Goal: Task Accomplishment & Management: Manage account settings

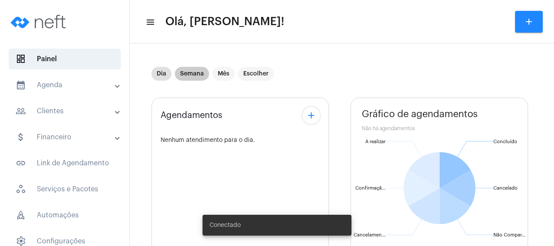
click at [195, 70] on mat-chip "Semana" at bounding box center [192, 74] width 34 height 14
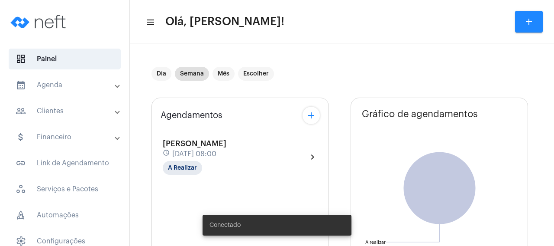
click at [69, 114] on mat-panel-title "people_outline Clientes" at bounding box center [66, 111] width 100 height 10
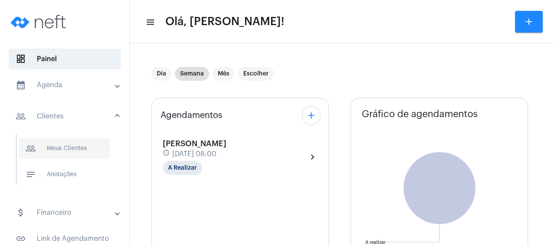
click at [68, 154] on span "people_outline Meus Clientes" at bounding box center [64, 148] width 91 height 21
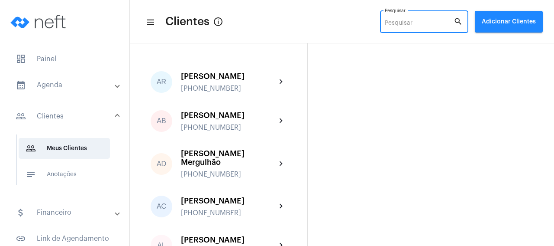
click at [401, 23] on input "Pesquisar" at bounding box center [419, 23] width 69 height 7
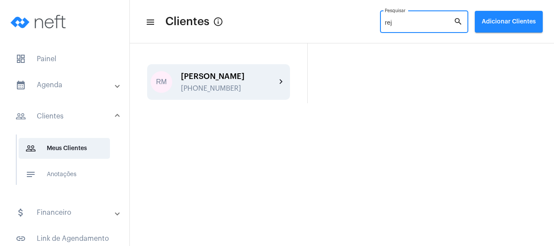
type input "rej"
click at [231, 80] on div "Rejane Machry" at bounding box center [228, 76] width 95 height 9
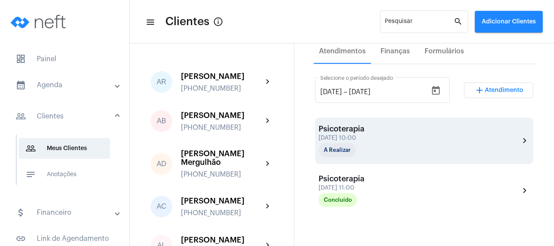
scroll to position [166, 0]
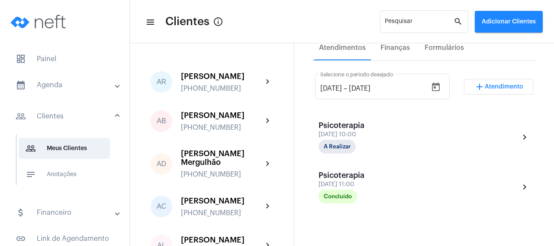
click at [505, 84] on span "Atendimento" at bounding box center [504, 87] width 39 height 6
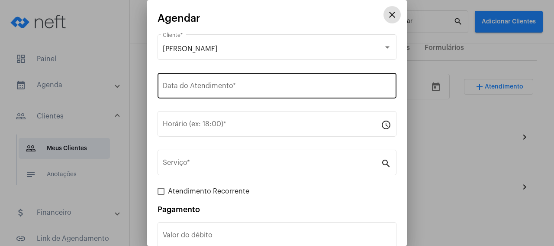
click at [192, 84] on div "Data do Atendimento *" at bounding box center [277, 84] width 229 height 27
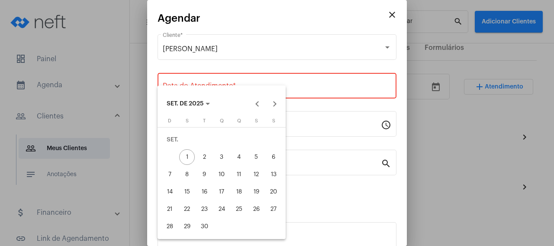
click at [206, 160] on div "2" at bounding box center [205, 157] width 16 height 16
type input "02/09/2025"
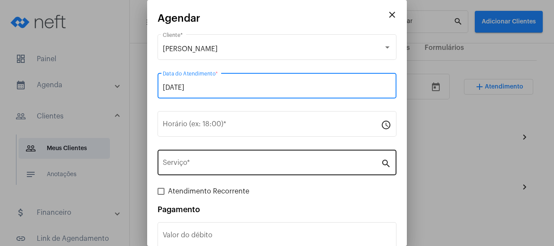
click at [210, 161] on div "Serviço *" at bounding box center [272, 161] width 218 height 27
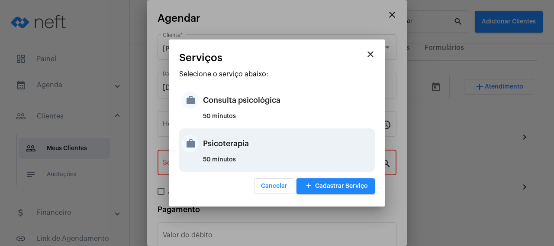
click at [229, 147] on div "Psicoterapia" at bounding box center [288, 143] width 170 height 26
type input "Psicoterapia"
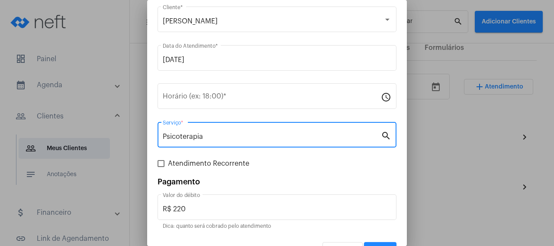
scroll to position [42, 0]
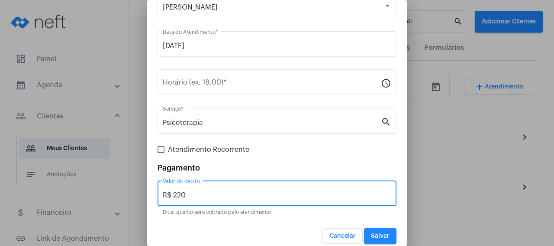
drag, startPoint x: 197, startPoint y: 195, endPoint x: 146, endPoint y: 195, distance: 52.0
click at [163, 195] on input "R$ 220" at bounding box center [277, 195] width 229 height 8
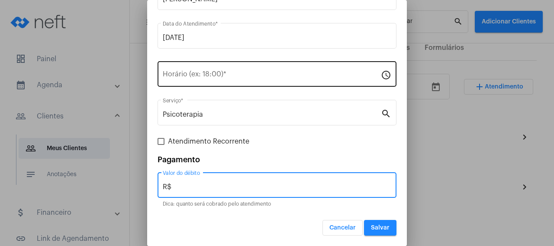
type input "R$"
click at [204, 76] on input "Horário (ex: 18:00) *" at bounding box center [272, 76] width 218 height 8
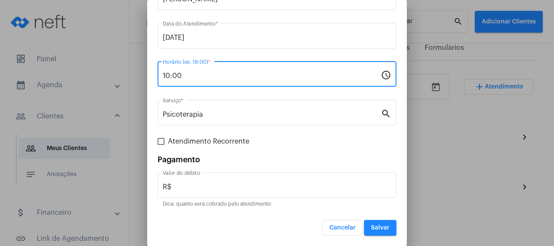
type input "10:00"
click at [376, 227] on span "Salvar" at bounding box center [380, 227] width 19 height 6
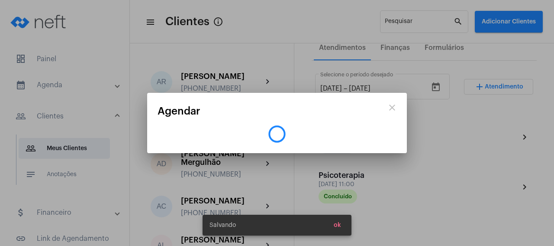
scroll to position [0, 0]
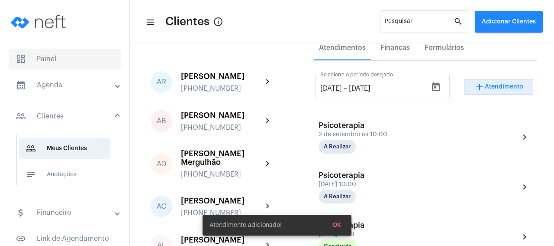
click at [48, 58] on span "dashboard Painel" at bounding box center [65, 59] width 112 height 21
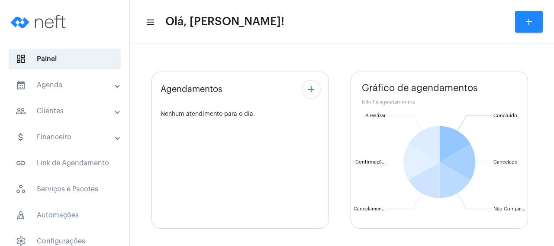
type input "[URL][DOMAIN_NAME]"
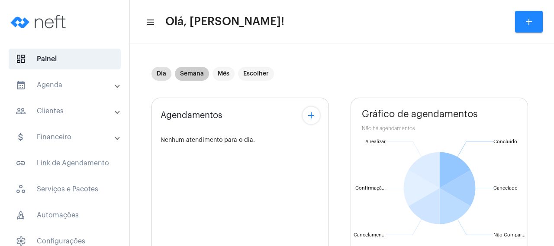
click at [196, 75] on mat-chip "Semana" at bounding box center [192, 74] width 34 height 14
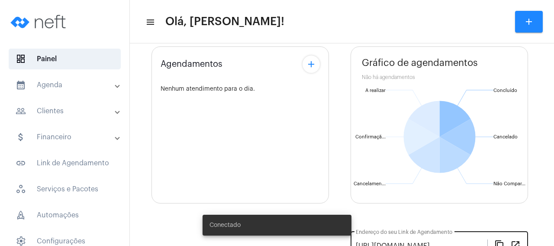
scroll to position [152, 0]
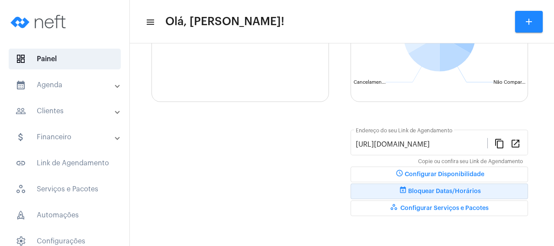
click at [462, 188] on span "event_busy Bloquear Datas/Horários" at bounding box center [439, 191] width 83 height 6
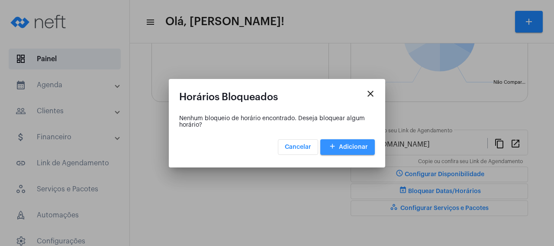
click at [353, 148] on span "add Adicionar" at bounding box center [347, 147] width 41 height 6
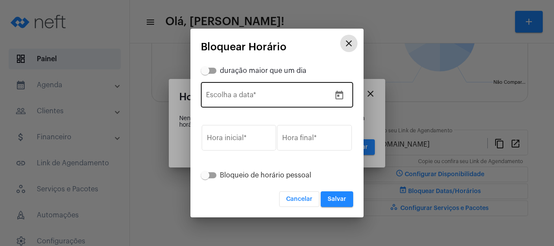
click at [273, 94] on input "Escolha a data *" at bounding box center [268, 97] width 125 height 8
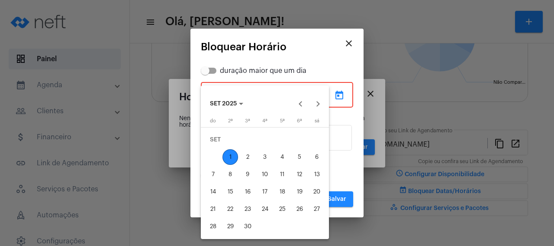
click at [251, 161] on div "2" at bounding box center [248, 157] width 16 height 16
type input "[DATE]"
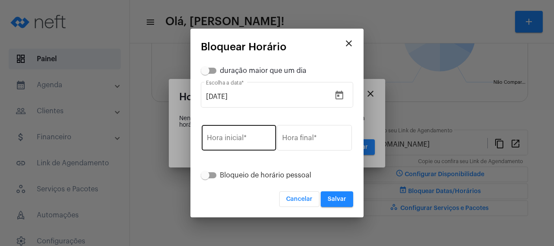
click at [248, 136] on div "Hora inicial *" at bounding box center [239, 136] width 64 height 27
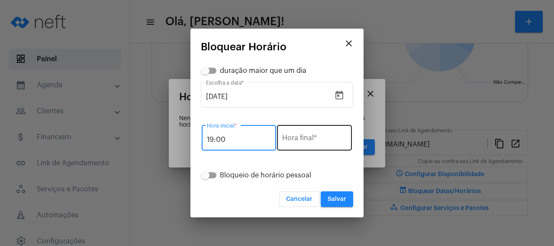
type input "19:00"
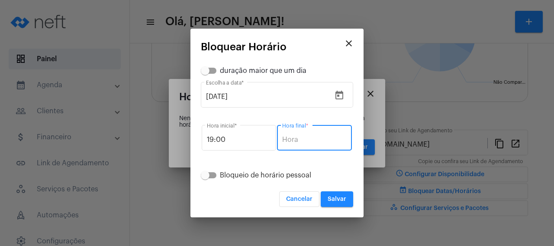
click at [317, 136] on input "Hora final *" at bounding box center [314, 140] width 64 height 8
type input "21:00"
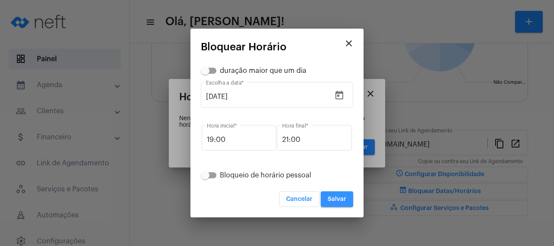
click at [347, 201] on button "Salvar" at bounding box center [337, 199] width 32 height 16
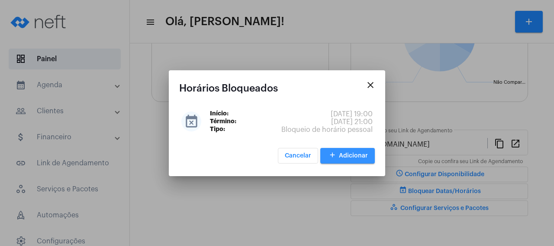
click at [351, 155] on span "add Adicionar" at bounding box center [347, 155] width 41 height 6
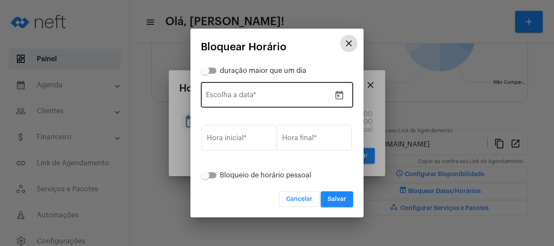
click at [270, 98] on input "Escolha a data *" at bounding box center [268, 97] width 125 height 8
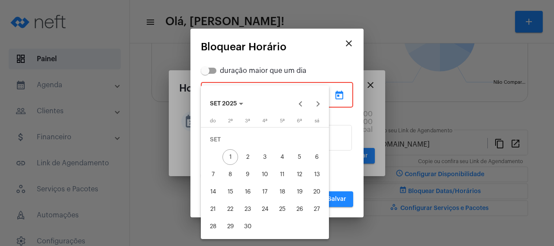
click at [278, 155] on div "4" at bounding box center [283, 157] width 16 height 16
type input "[DATE]"
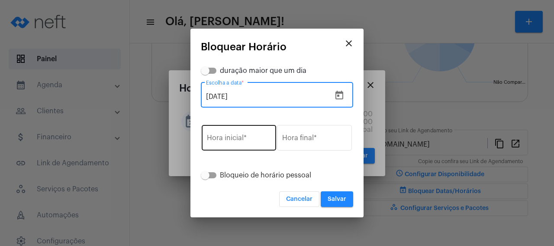
click at [230, 134] on div "Hora inicial *" at bounding box center [239, 136] width 64 height 27
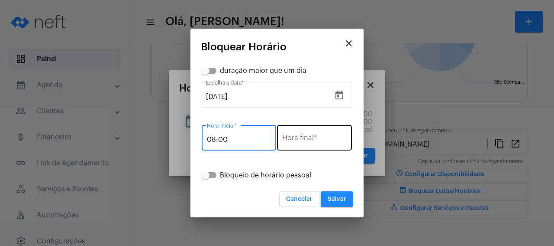
type input "08:00"
click at [312, 140] on input "Hora final *" at bounding box center [314, 140] width 64 height 8
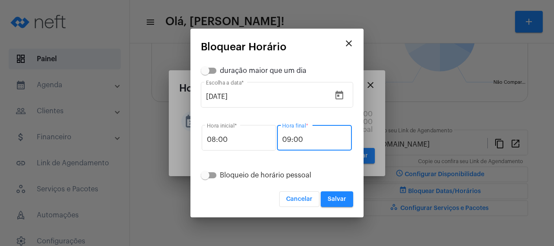
type input "09:00"
click at [337, 199] on span "Salvar" at bounding box center [337, 199] width 19 height 6
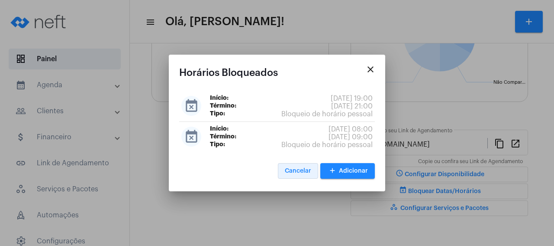
click at [296, 169] on span "Cancelar" at bounding box center [298, 171] width 26 height 6
